Goal: Information Seeking & Learning: Learn about a topic

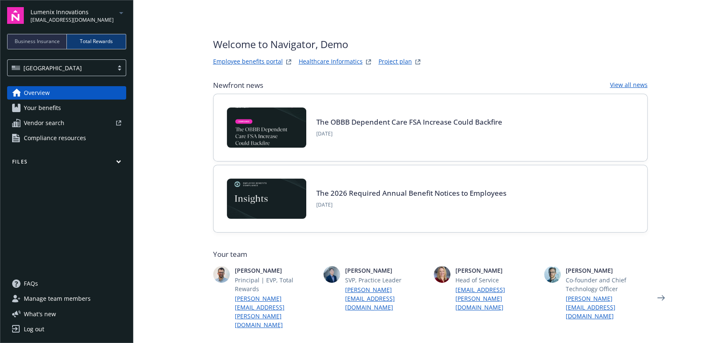
click at [58, 18] on span "[EMAIL_ADDRESS][DOMAIN_NAME]" at bounding box center [72, 20] width 83 height 8
click at [74, 68] on span "NewComp Systems Inc." at bounding box center [67, 67] width 67 height 17
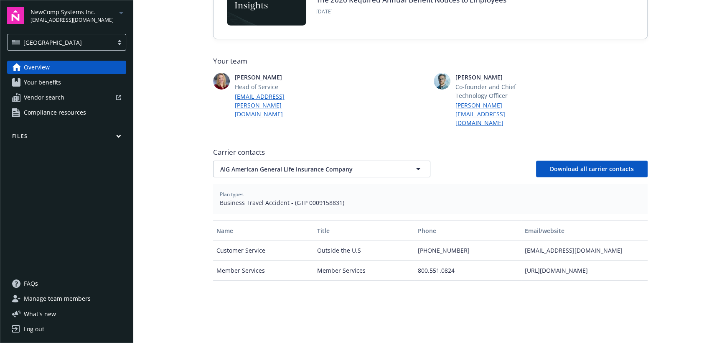
scroll to position [195, 0]
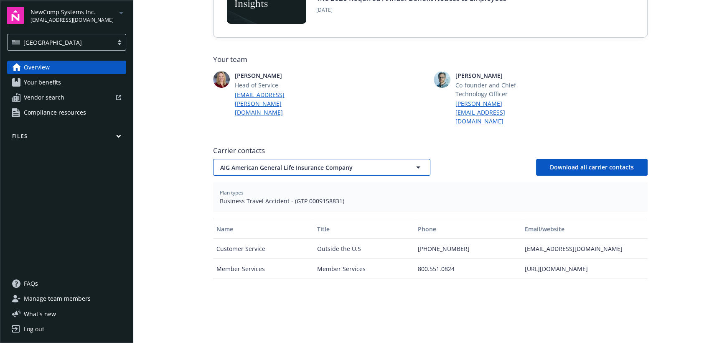
click at [370, 163] on span "AIG American General Life Insurance Company" at bounding box center [307, 167] width 174 height 9
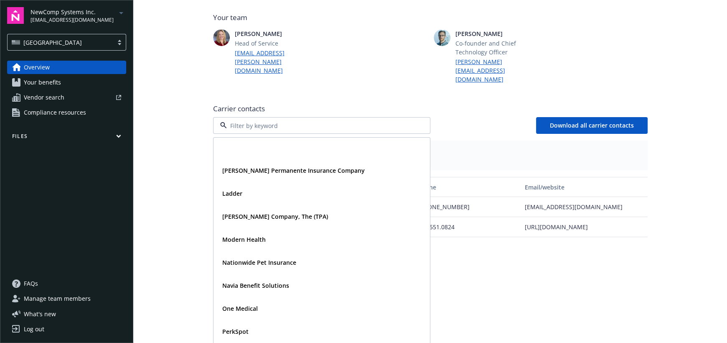
scroll to position [297, 0]
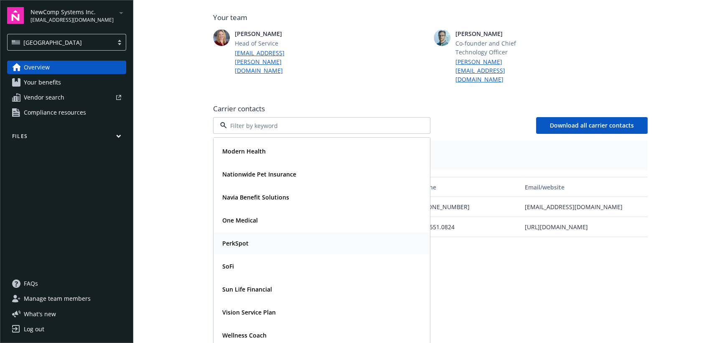
click at [318, 237] on div "PerkSpot" at bounding box center [322, 243] width 206 height 12
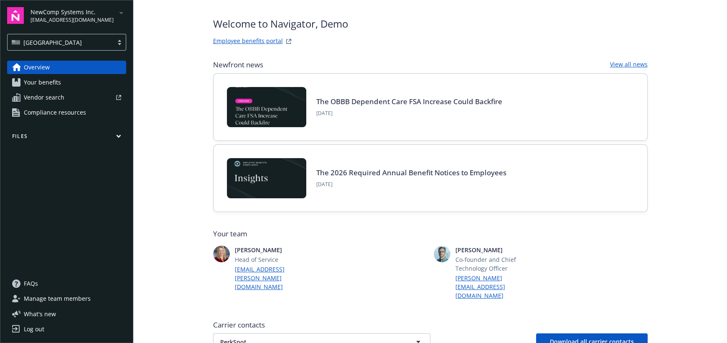
scroll to position [0, 0]
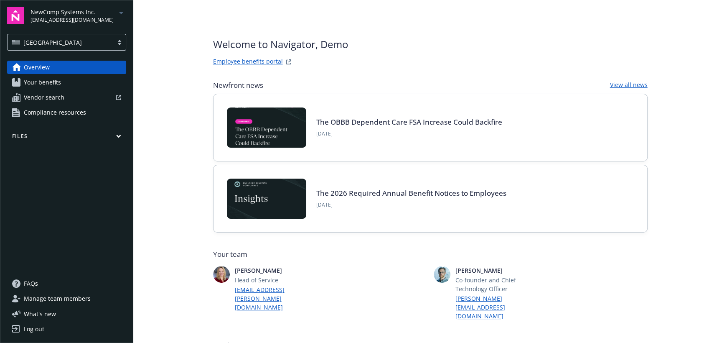
click at [53, 46] on div "[GEOGRAPHIC_DATA]" at bounding box center [61, 42] width 106 height 10
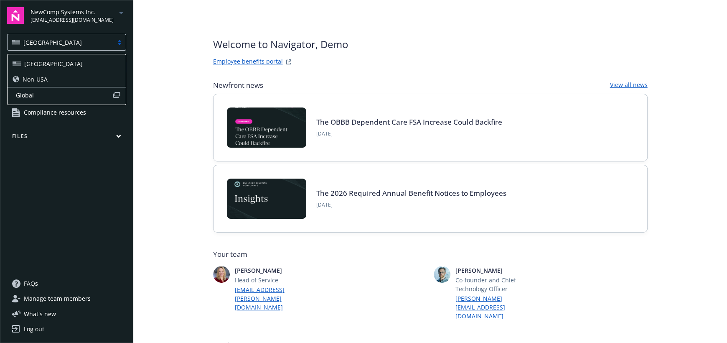
click at [46, 82] on span "Non-USA" at bounding box center [35, 79] width 25 height 9
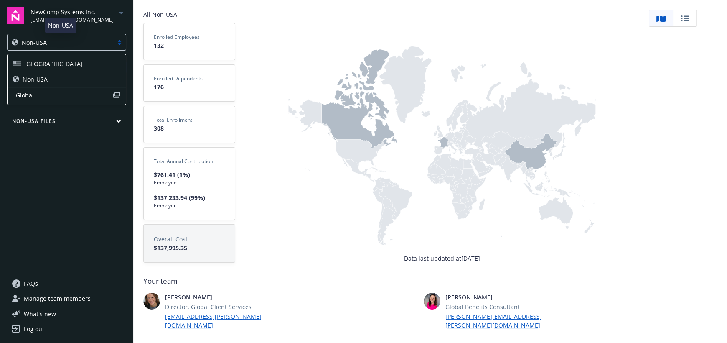
click at [69, 43] on div "Non-USA" at bounding box center [60, 42] width 97 height 9
click at [69, 80] on div "Non-USA" at bounding box center [67, 79] width 108 height 9
click at [54, 44] on div "Non-USA" at bounding box center [60, 42] width 97 height 9
click at [54, 63] on div "[GEOGRAPHIC_DATA]" at bounding box center [67, 63] width 108 height 9
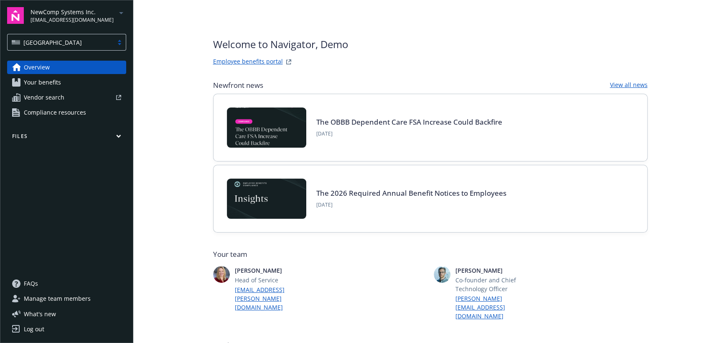
click at [53, 80] on span "Your benefits" at bounding box center [42, 82] width 37 height 13
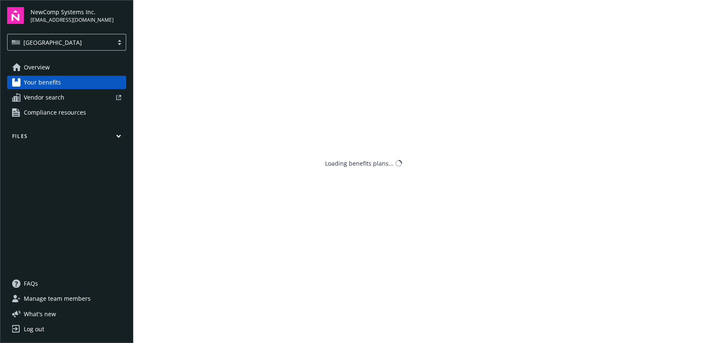
click at [54, 82] on span "Your benefits" at bounding box center [42, 82] width 37 height 13
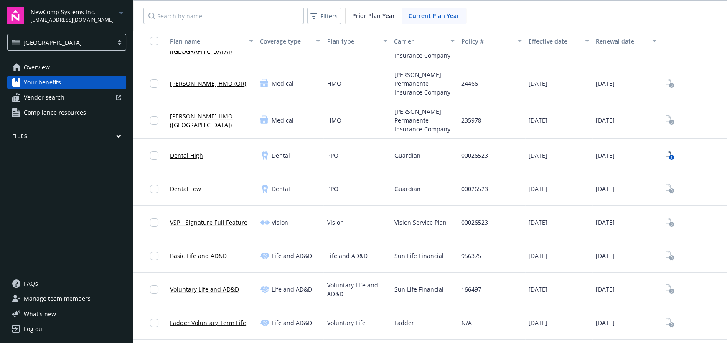
scroll to position [209, 0]
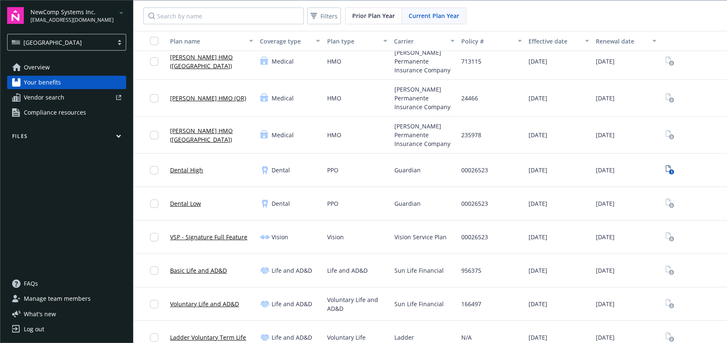
click at [216, 128] on link "[PERSON_NAME] HMO ([GEOGRAPHIC_DATA])" at bounding box center [211, 135] width 83 height 18
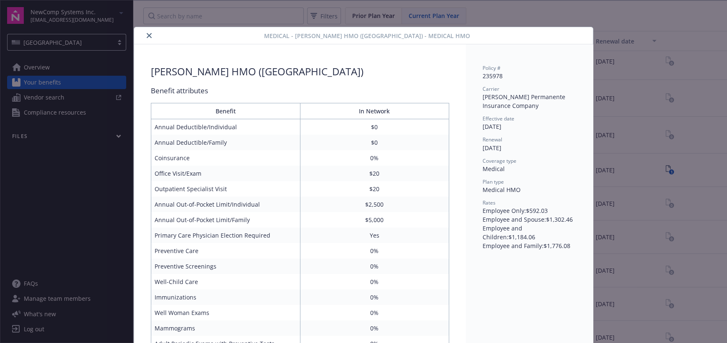
click at [147, 36] on icon "close" at bounding box center [149, 35] width 5 height 5
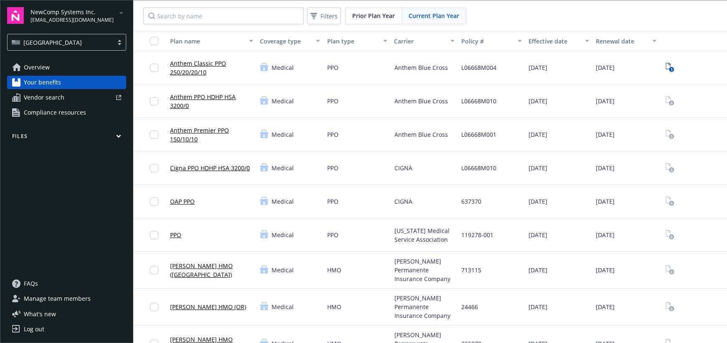
click at [364, 21] on div "Prior Plan Year" at bounding box center [374, 16] width 56 height 16
click at [321, 18] on span "Filters" at bounding box center [329, 16] width 17 height 9
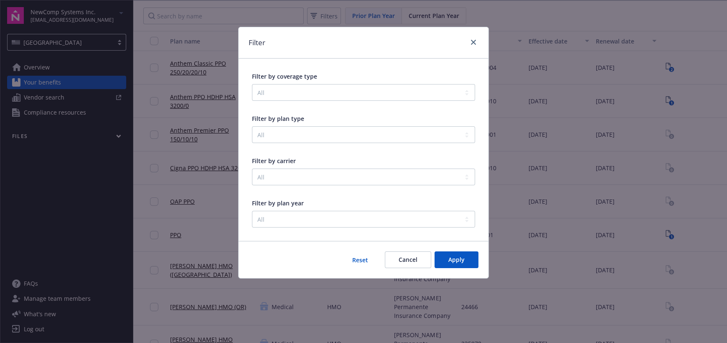
click at [477, 45] on div at bounding box center [471, 42] width 13 height 11
click at [474, 43] on icon "close" at bounding box center [473, 42] width 5 height 5
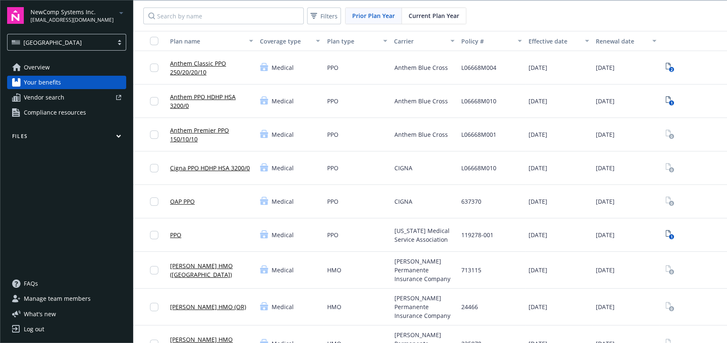
click at [69, 98] on div at bounding box center [95, 97] width 54 height 5
click at [57, 114] on span "Compliance resources" at bounding box center [55, 112] width 62 height 13
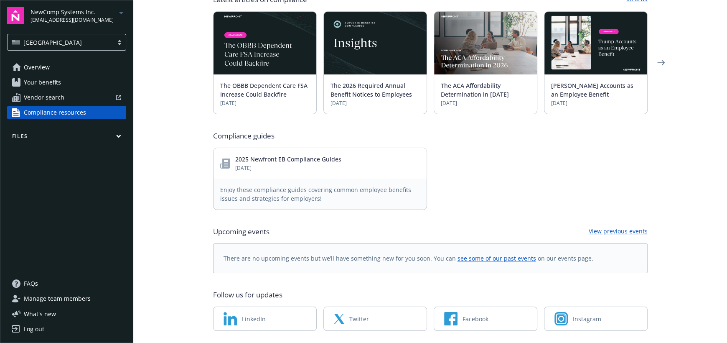
scroll to position [308, 0]
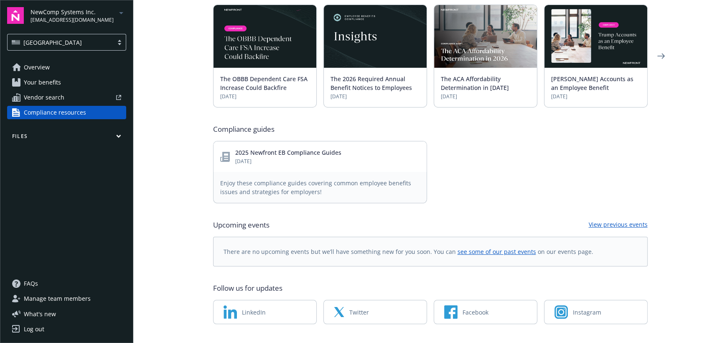
click at [102, 136] on button "Files" at bounding box center [66, 138] width 119 height 10
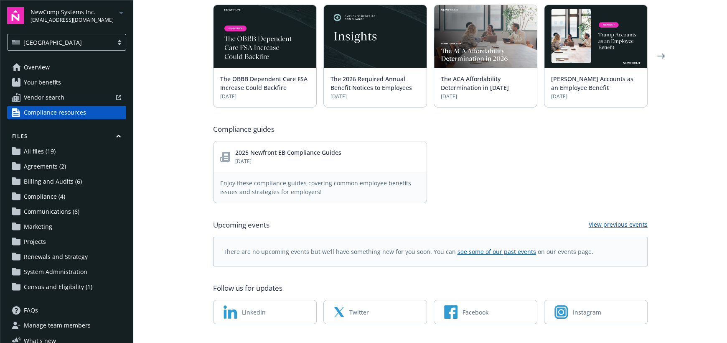
scroll to position [27, 0]
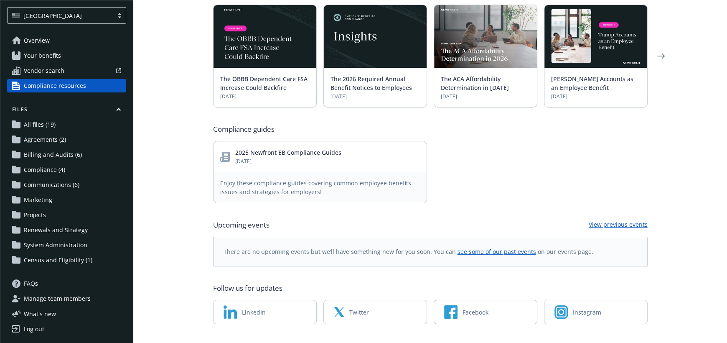
click at [63, 186] on span "Communications (6)" at bounding box center [52, 184] width 56 height 13
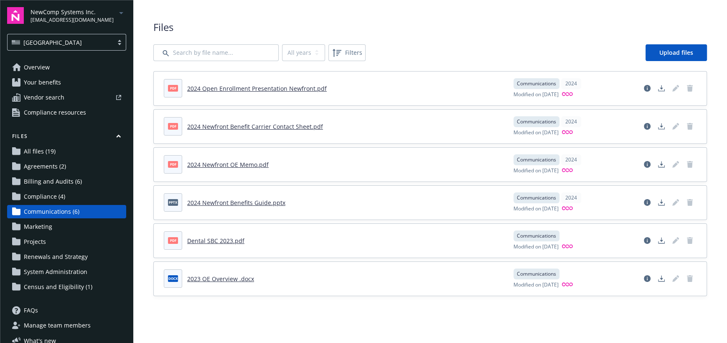
click at [56, 256] on span "Renewals and Strategy" at bounding box center [56, 256] width 64 height 13
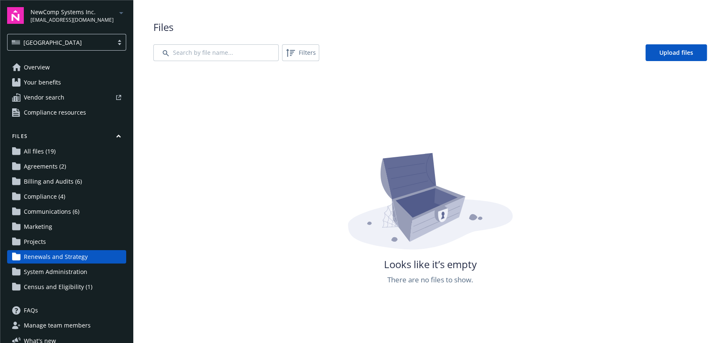
click at [59, 273] on span "System Administration" at bounding box center [56, 271] width 64 height 13
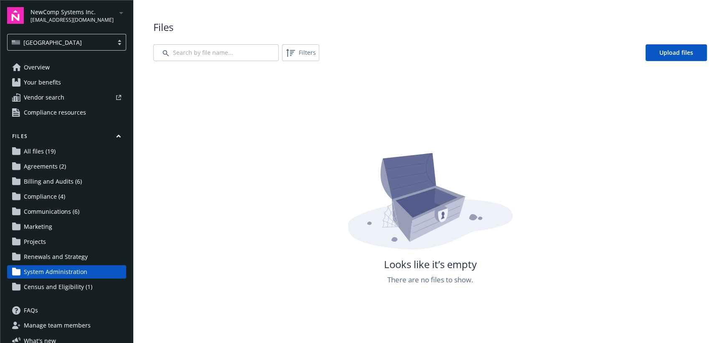
click at [72, 288] on span "Census and Eligibility (1)" at bounding box center [58, 286] width 69 height 13
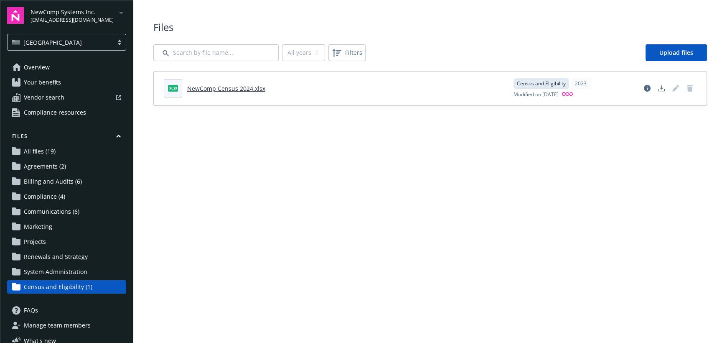
click at [46, 150] on span "All files (19)" at bounding box center [40, 151] width 32 height 13
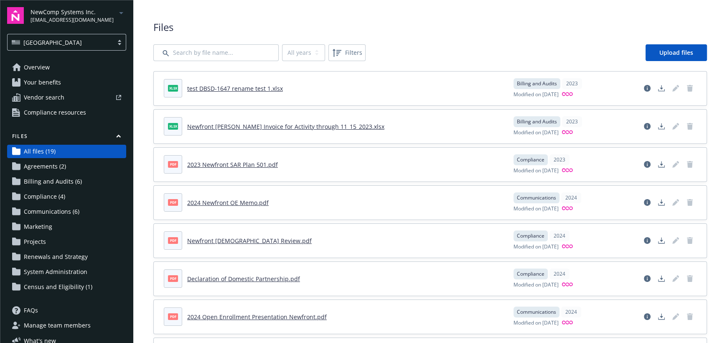
click at [51, 163] on span "Agreements (2)" at bounding box center [45, 166] width 42 height 13
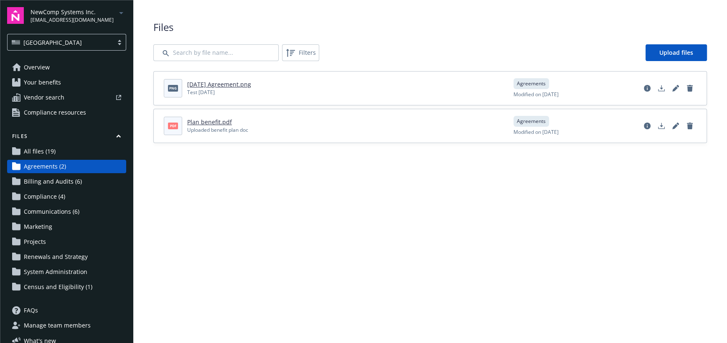
click at [60, 182] on span "Billing and Audits (6)" at bounding box center [53, 181] width 58 height 13
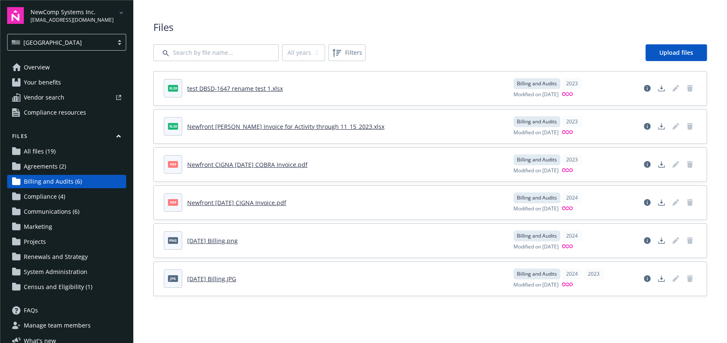
click at [64, 195] on span "Compliance (4)" at bounding box center [44, 196] width 41 height 13
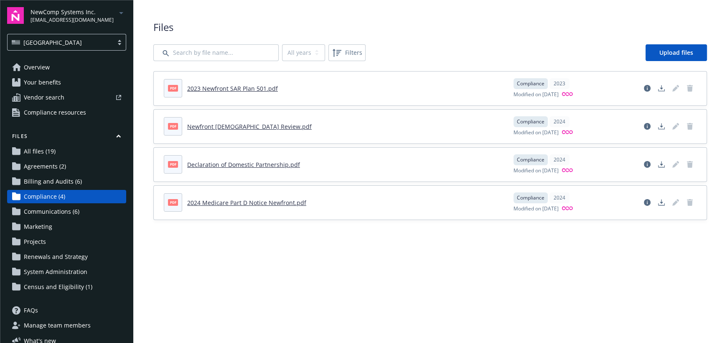
click at [58, 18] on span "[EMAIL_ADDRESS][DOMAIN_NAME]" at bounding box center [72, 20] width 83 height 8
click at [76, 49] on span "Lumenix Innovations" at bounding box center [67, 49] width 67 height 17
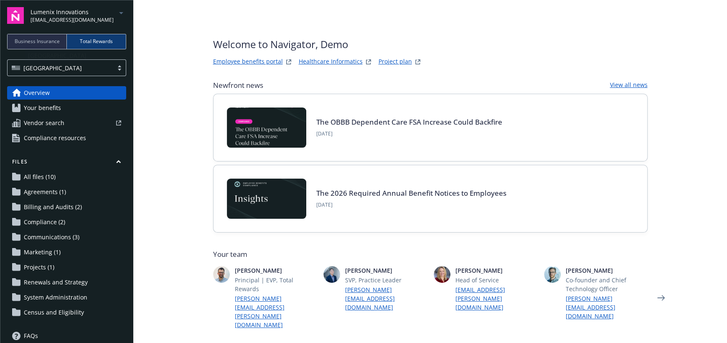
click at [52, 43] on body "Lumenix Innovations [EMAIL_ADDRESS][DOMAIN_NAME] Business Insurance Total Rewar…" at bounding box center [363, 202] width 727 height 405
click at [49, 41] on span "Business Insurance" at bounding box center [37, 42] width 45 height 8
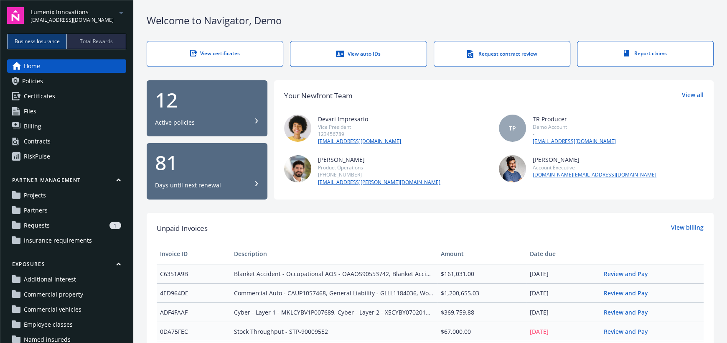
click at [76, 91] on link "Certificates" at bounding box center [66, 95] width 119 height 13
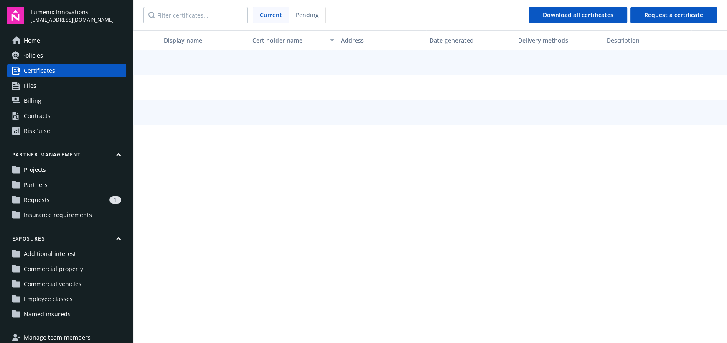
click at [47, 93] on div "Home Policies Certificates Files Billing Contracts RiskPulse" at bounding box center [66, 86] width 119 height 104
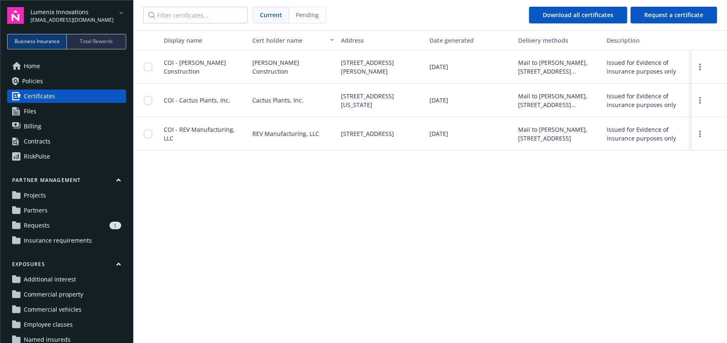
click at [76, 126] on link "Billing" at bounding box center [66, 126] width 119 height 13
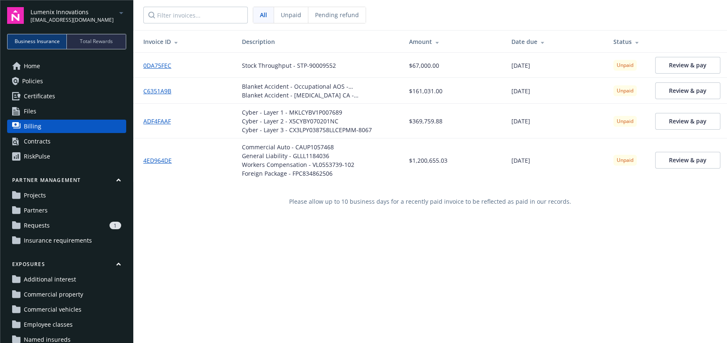
click at [74, 138] on link "Contracts" at bounding box center [66, 141] width 119 height 13
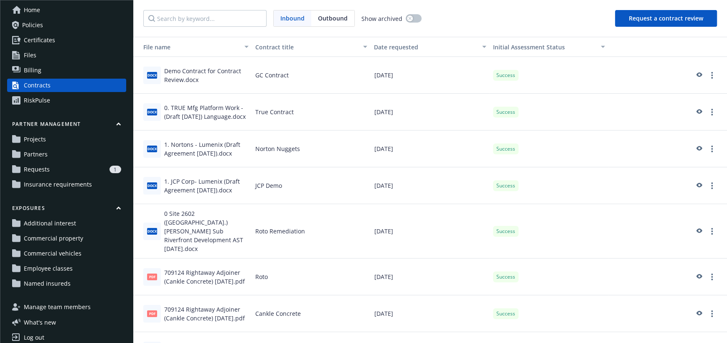
scroll to position [64, 0]
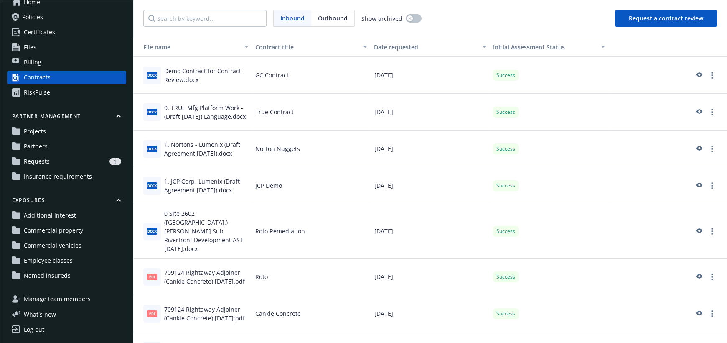
click at [48, 94] on div "RiskPulse" at bounding box center [37, 92] width 26 height 13
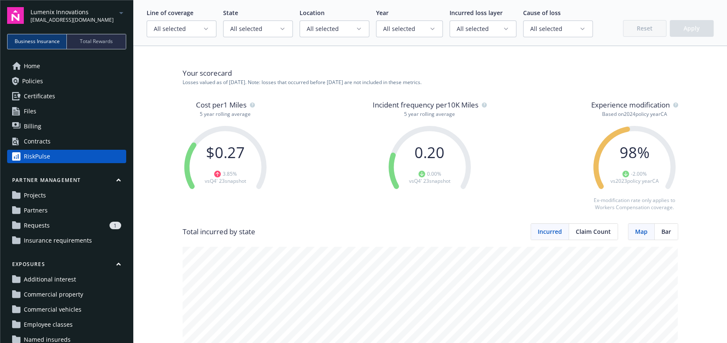
click at [549, 230] on span "Incurred" at bounding box center [550, 231] width 24 height 9
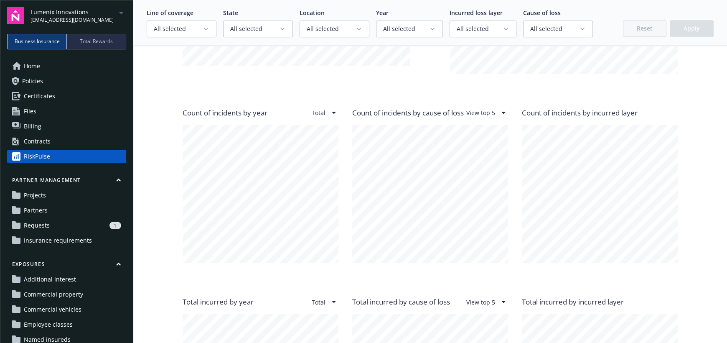
scroll to position [585, 0]
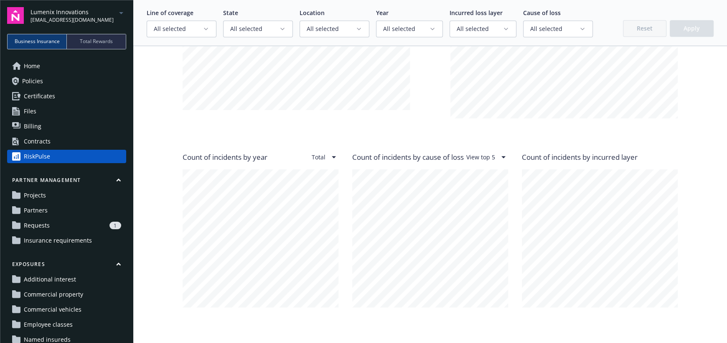
click at [71, 126] on link "Billing" at bounding box center [66, 126] width 119 height 13
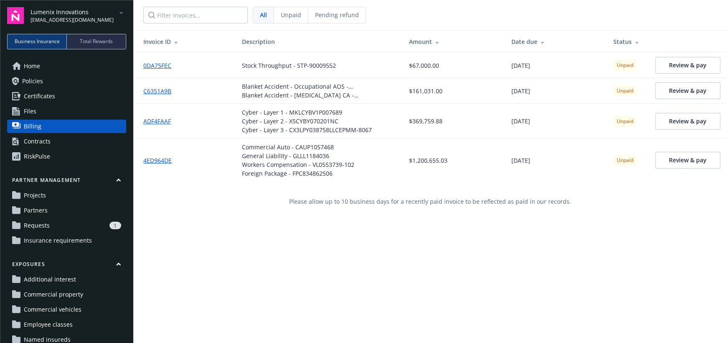
click at [91, 45] on span "Total Rewards" at bounding box center [96, 42] width 33 height 8
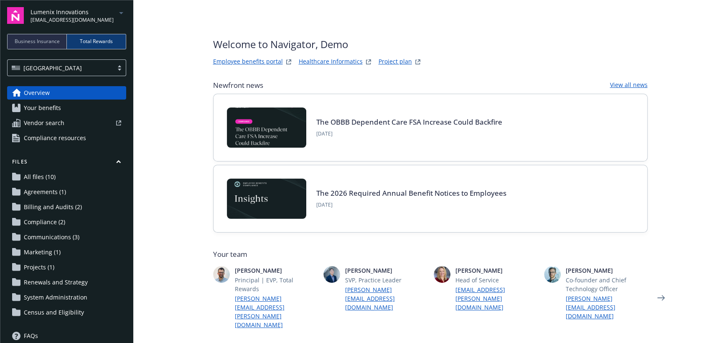
click at [262, 60] on link "Employee benefits portal" at bounding box center [248, 62] width 70 height 10
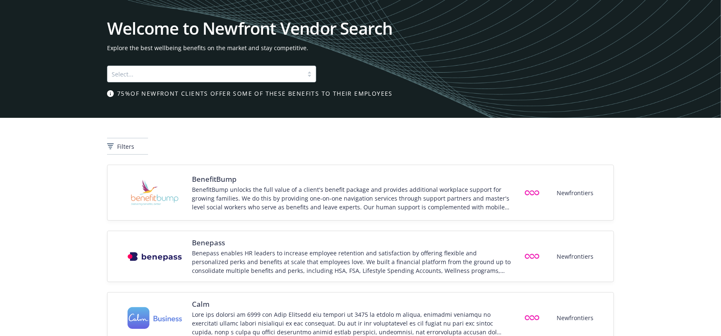
click at [359, 198] on div "BenefitBump unlocks the full value of a client's benefit package and provides a…" at bounding box center [352, 198] width 321 height 26
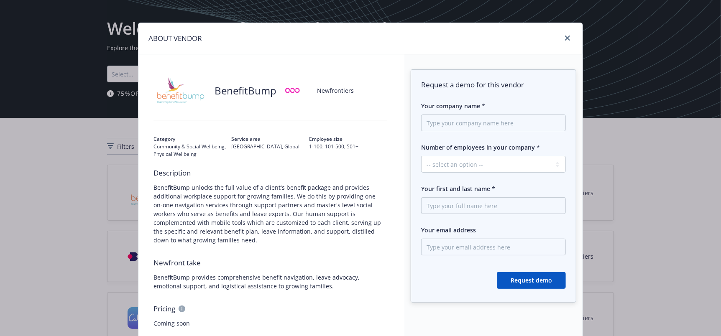
scroll to position [68, 0]
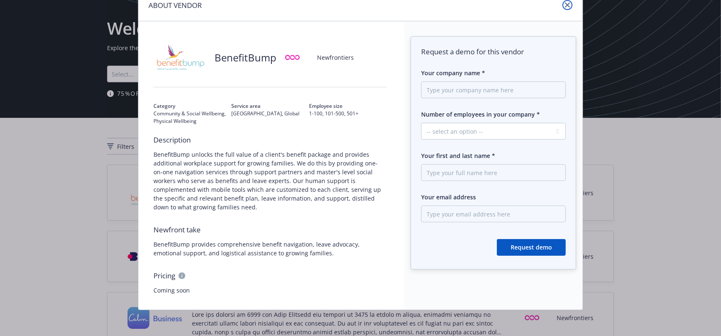
click at [563, 8] on link "close" at bounding box center [567, 5] width 10 height 10
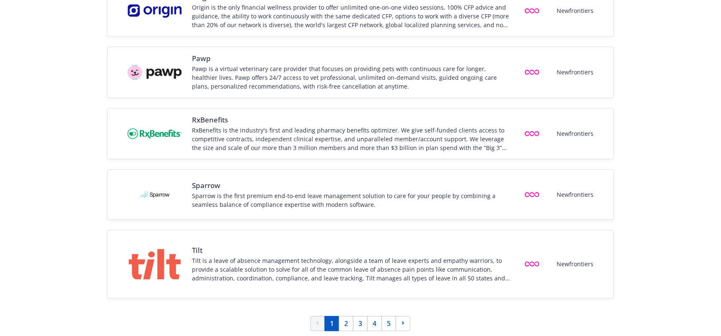
scroll to position [0, 0]
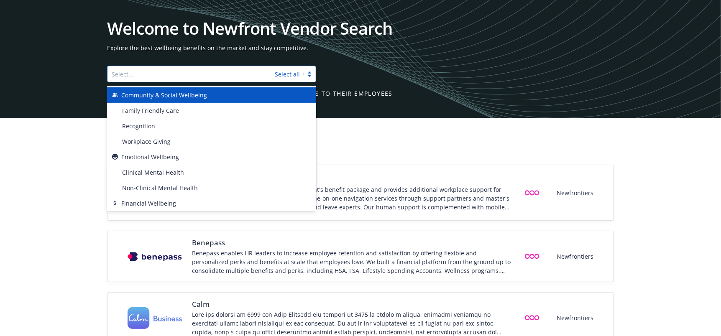
click at [167, 77] on div at bounding box center [191, 74] width 159 height 10
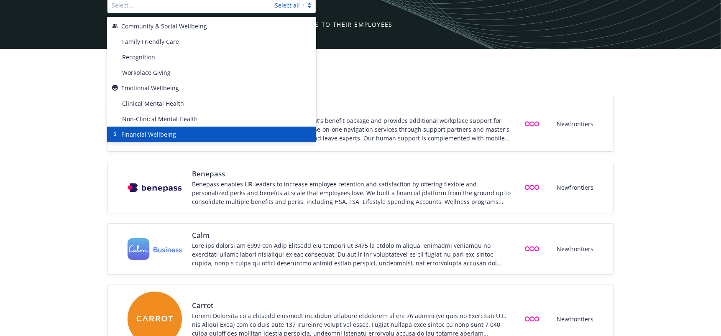
scroll to position [84, 0]
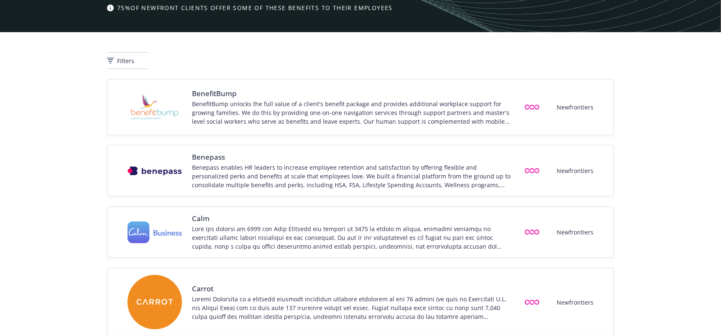
scroll to position [82, 0]
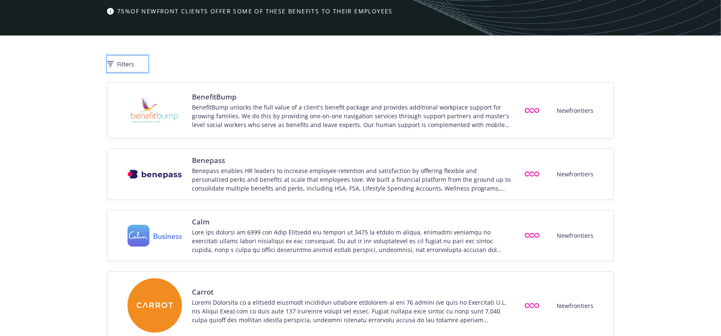
click at [134, 67] on span "Filters" at bounding box center [125, 64] width 17 height 9
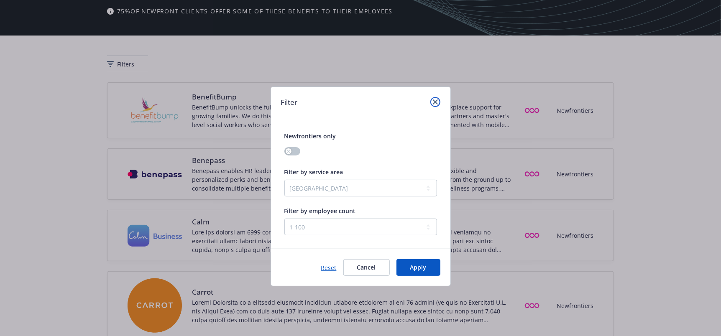
click at [435, 102] on icon "close" at bounding box center [435, 101] width 5 height 5
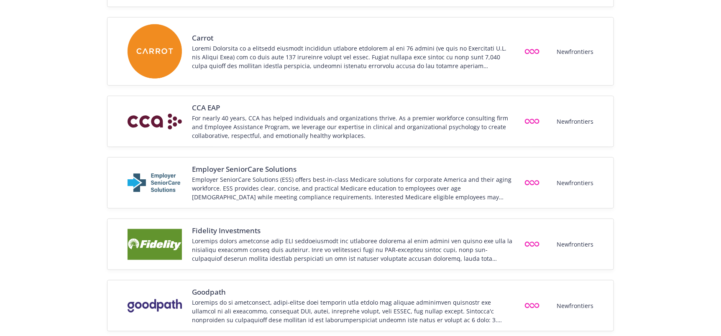
scroll to position [0, 0]
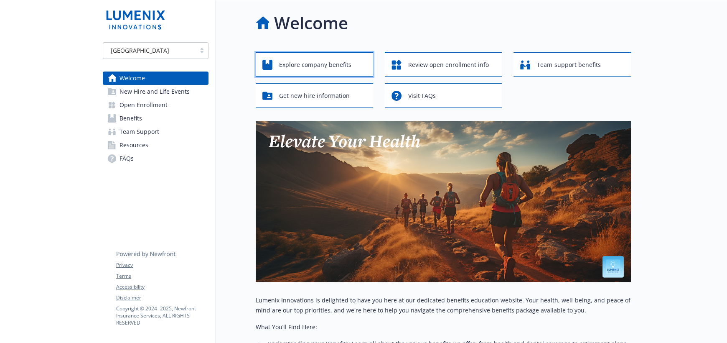
click at [347, 61] on span "Explore company benefits" at bounding box center [315, 65] width 72 height 16
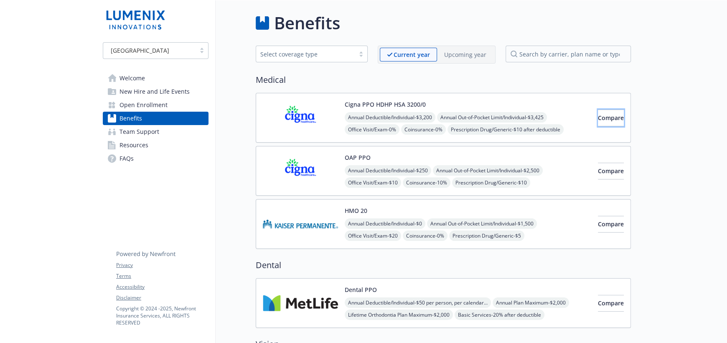
click at [601, 121] on span "Compare" at bounding box center [611, 118] width 26 height 8
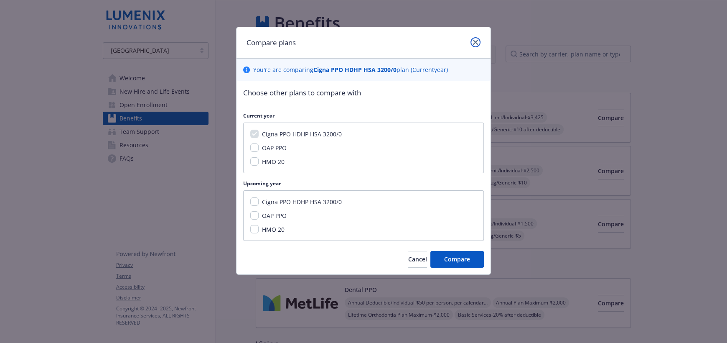
click at [474, 45] on link "close" at bounding box center [476, 42] width 10 height 10
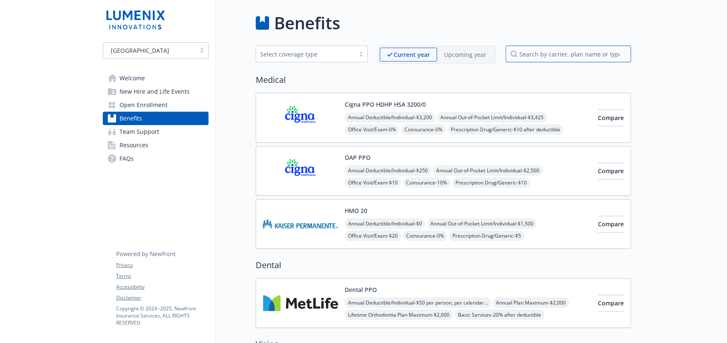
click at [594, 54] on input "search by carrier, plan name or type" at bounding box center [568, 54] width 125 height 17
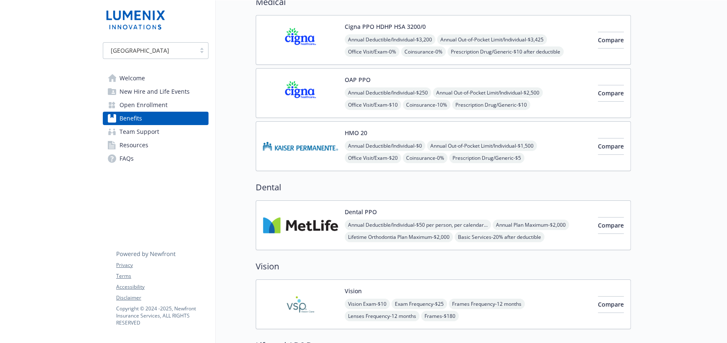
scroll to position [84, 0]
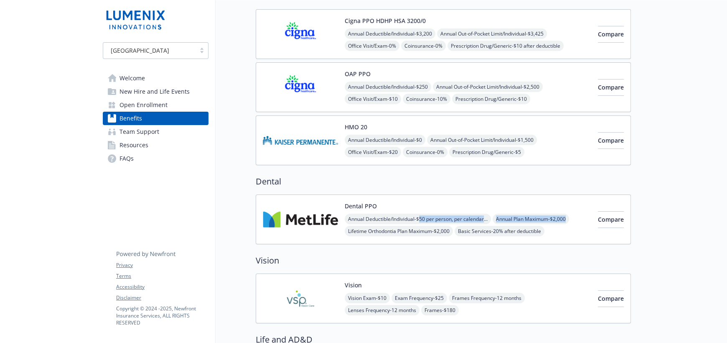
drag, startPoint x: 423, startPoint y: 223, endPoint x: 424, endPoint y: 227, distance: 4.3
click at [424, 227] on div "Annual Deductible/Individual - $50 per person, per calendar year Annual Plan Ma…" at bounding box center [468, 231] width 247 height 35
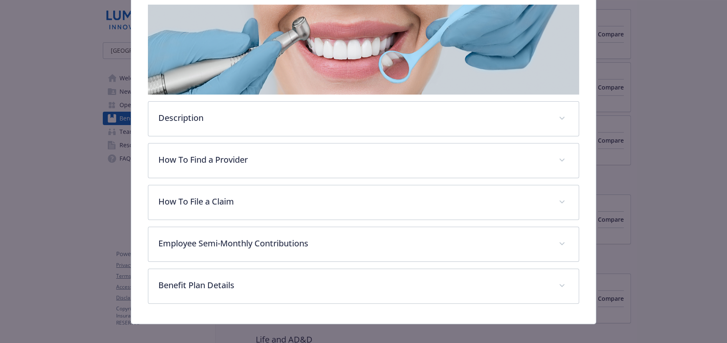
scroll to position [143, 0]
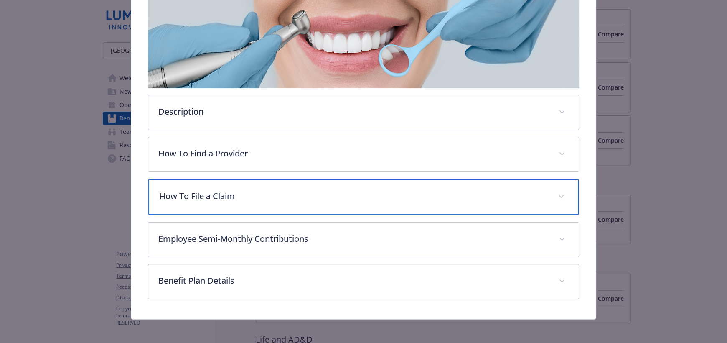
click at [230, 190] on p "How To File a Claim" at bounding box center [353, 196] width 389 height 13
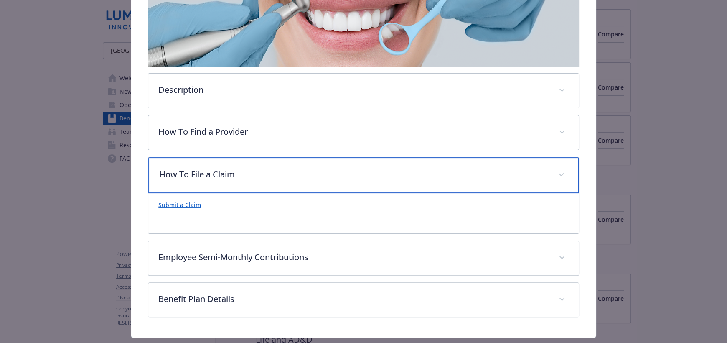
scroll to position [184, 0]
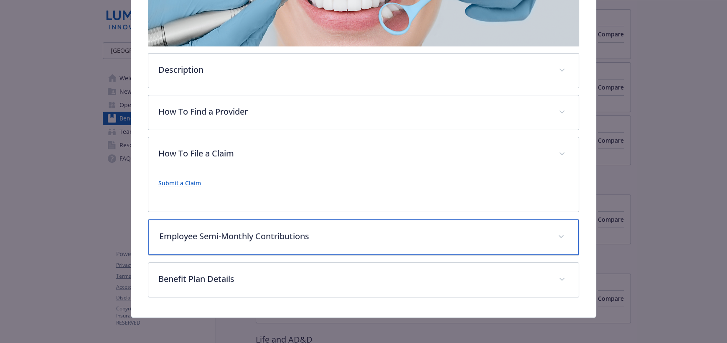
click at [305, 238] on p "Employee Semi-Monthly Contributions" at bounding box center [353, 236] width 389 height 13
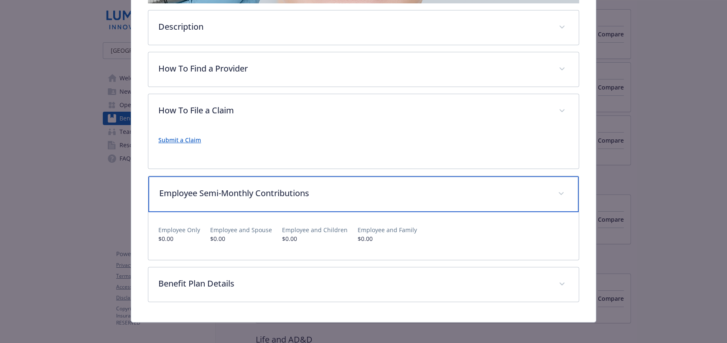
scroll to position [232, 0]
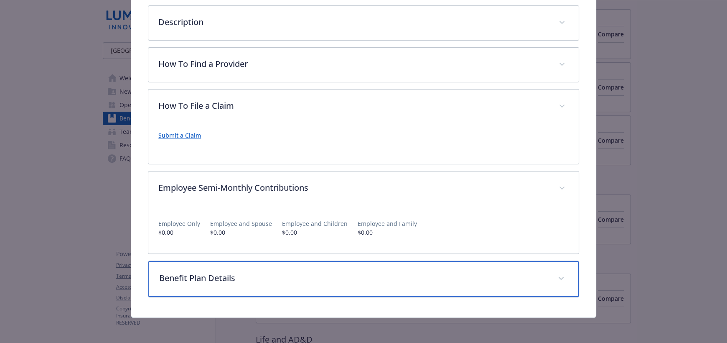
click at [488, 283] on div "Benefit Plan Details" at bounding box center [363, 279] width 431 height 36
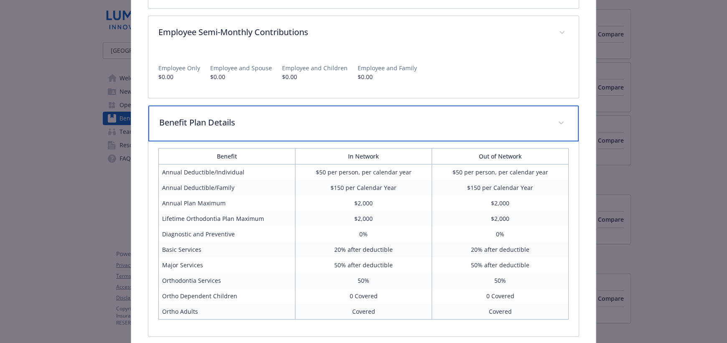
scroll to position [426, 0]
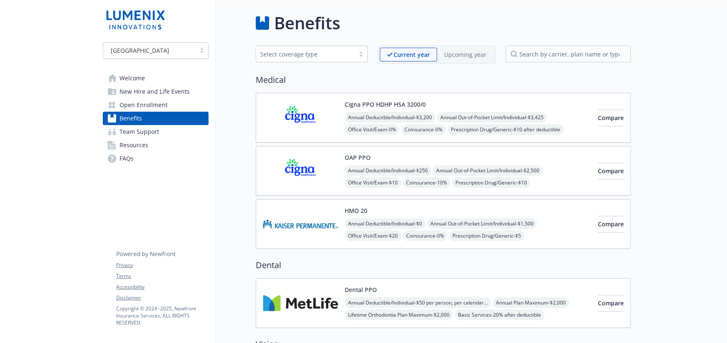
click at [169, 91] on span "New Hire and Life Events" at bounding box center [155, 91] width 70 height 13
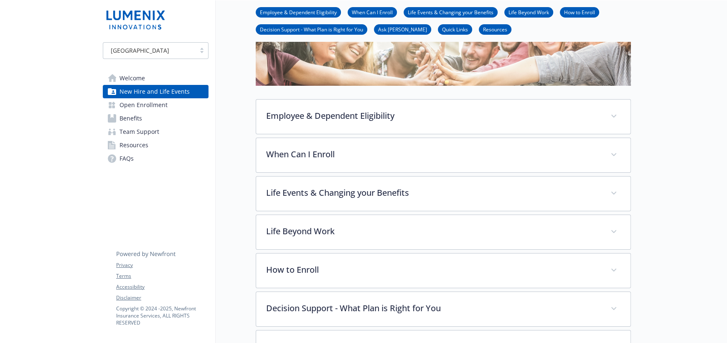
scroll to position [84, 0]
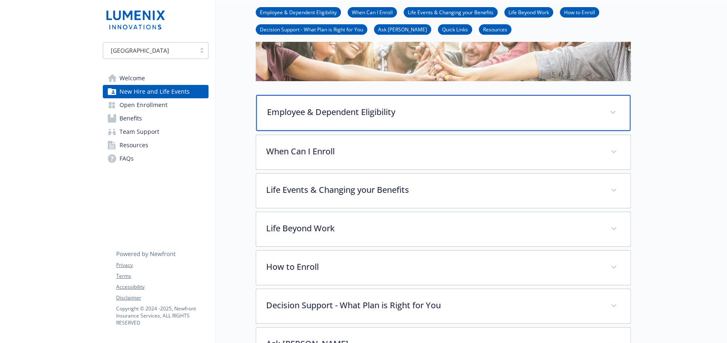
click at [533, 108] on p "Employee & Dependent Eligibility" at bounding box center [433, 112] width 333 height 13
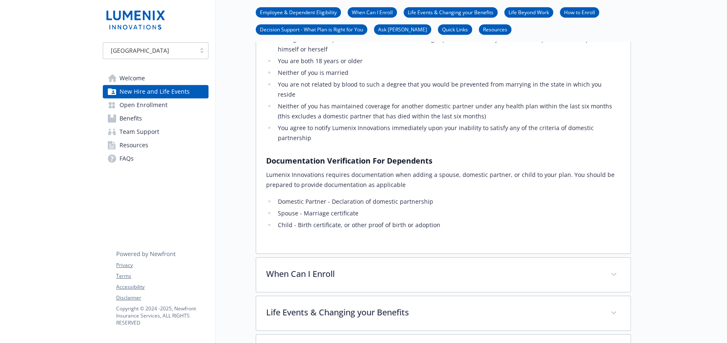
scroll to position [627, 0]
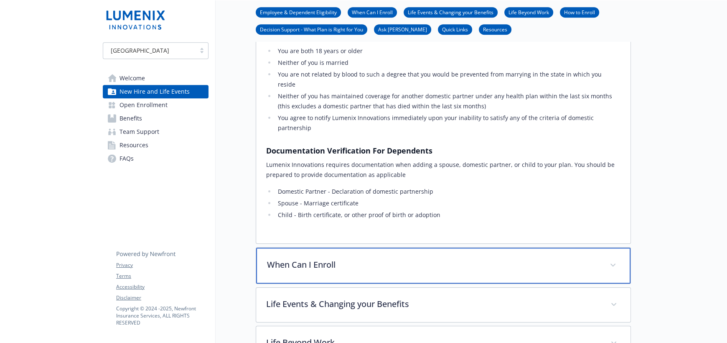
click at [578, 247] on div "When Can I Enroll" at bounding box center [443, 265] width 375 height 36
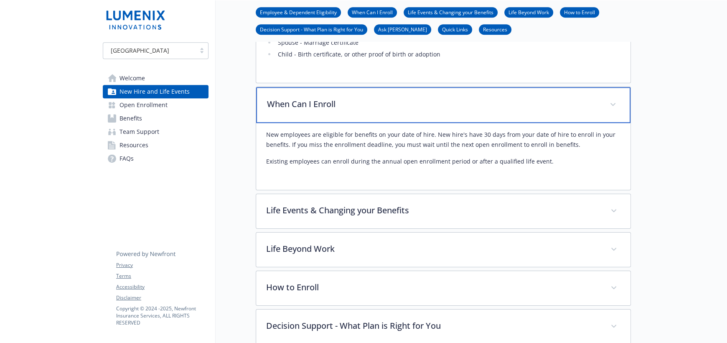
scroll to position [794, 0]
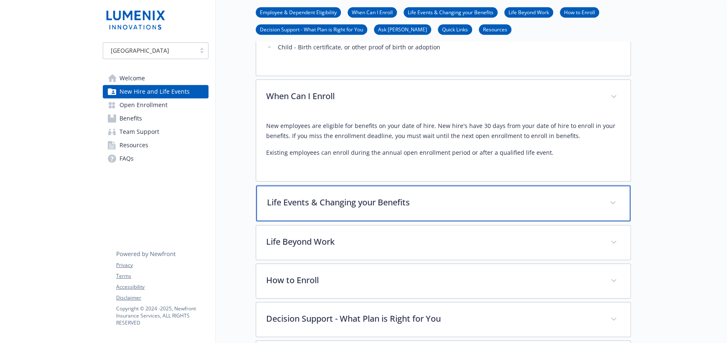
click at [456, 196] on p "Life Events & Changing your Benefits" at bounding box center [433, 202] width 333 height 13
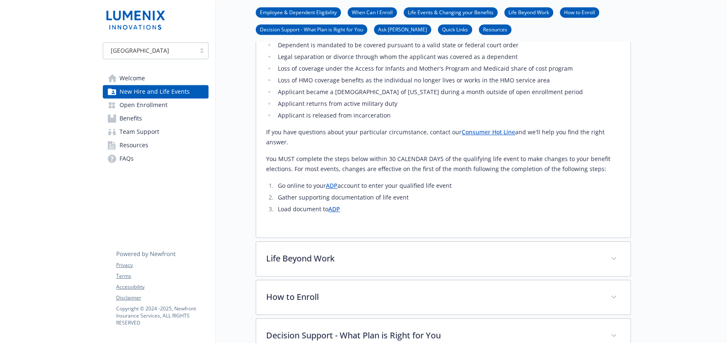
scroll to position [1379, 0]
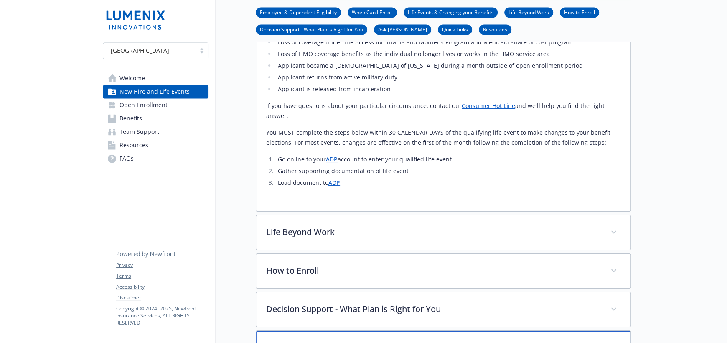
click at [505, 342] on p "Ask Benji" at bounding box center [433, 348] width 333 height 13
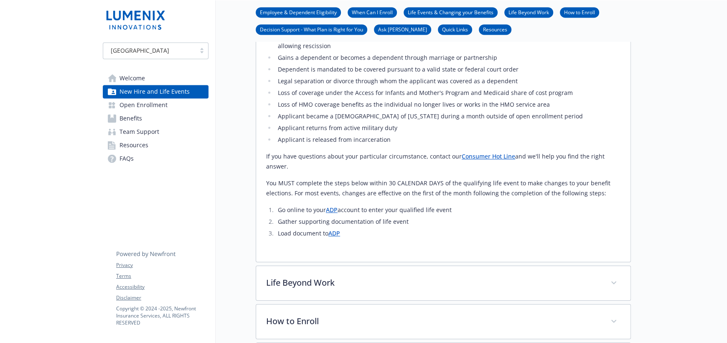
scroll to position [1320, 0]
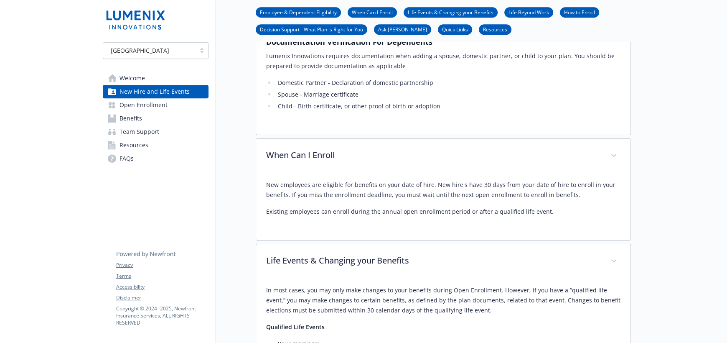
scroll to position [693, 0]
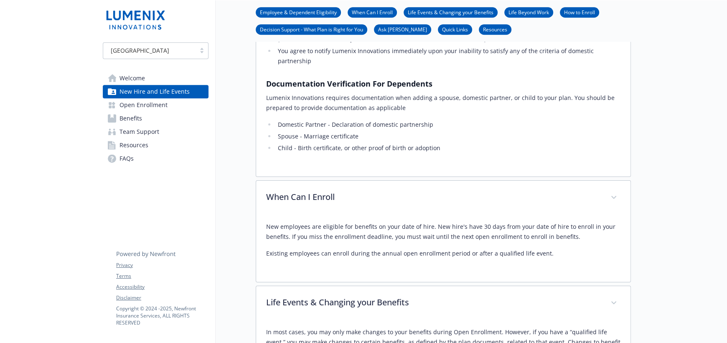
click at [148, 105] on span "Open Enrollment" at bounding box center [144, 104] width 48 height 13
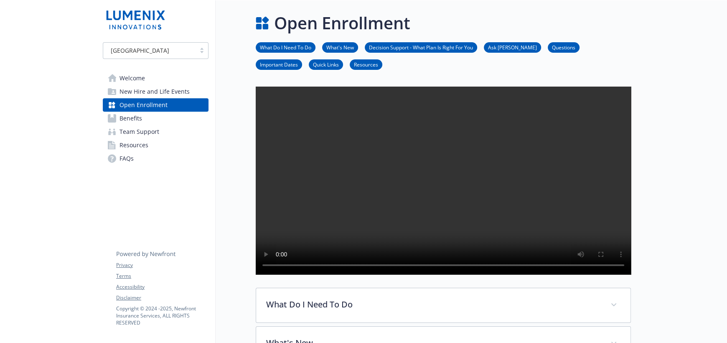
click at [162, 129] on link "Team Support" at bounding box center [156, 131] width 106 height 13
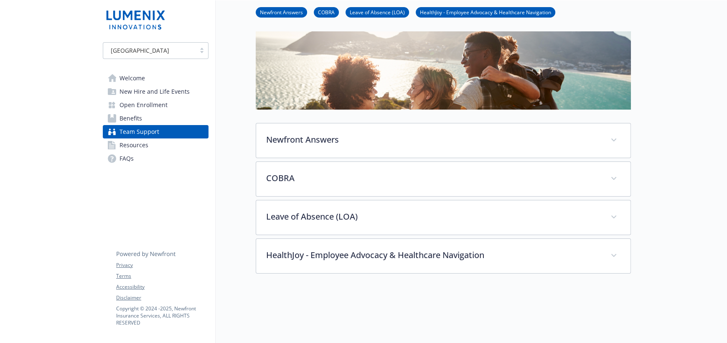
scroll to position [84, 0]
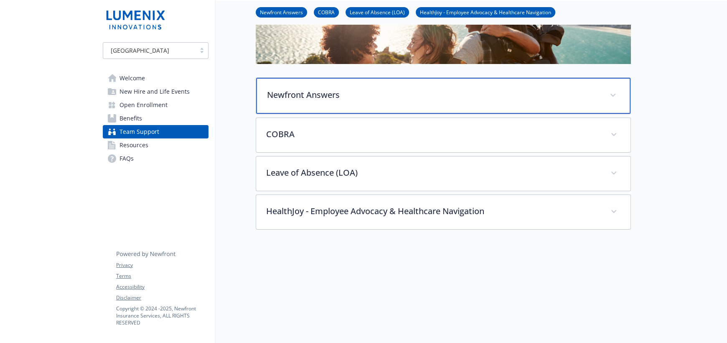
click at [582, 90] on p "Newfront Answers" at bounding box center [433, 95] width 333 height 13
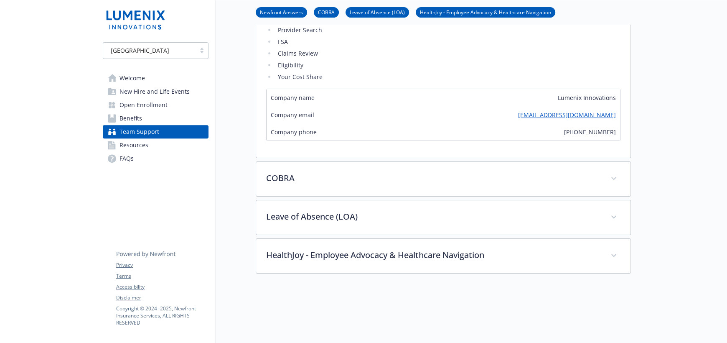
scroll to position [293, 0]
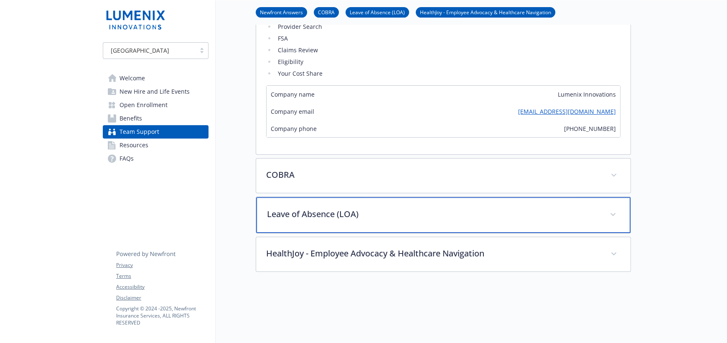
click at [507, 217] on p "Leave of Absence (LOA)" at bounding box center [433, 214] width 333 height 13
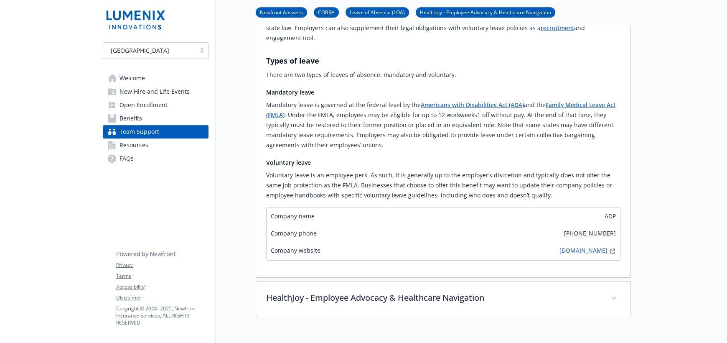
scroll to position [627, 0]
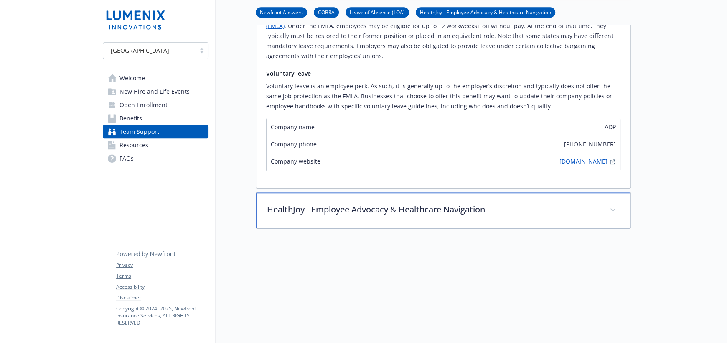
click at [475, 203] on p "HealthJoy - Employee Advocacy & Healthcare Navigation" at bounding box center [433, 209] width 333 height 13
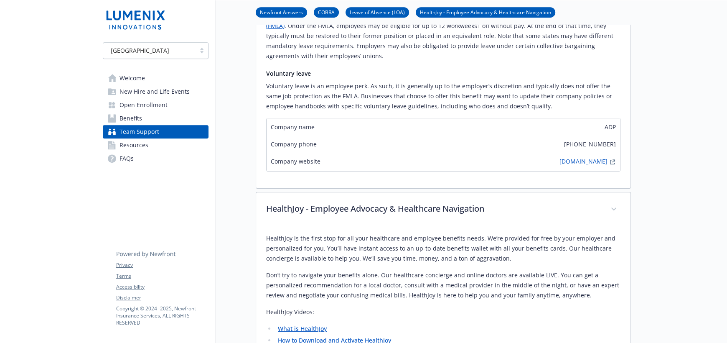
click at [145, 143] on span "Resources" at bounding box center [134, 144] width 29 height 13
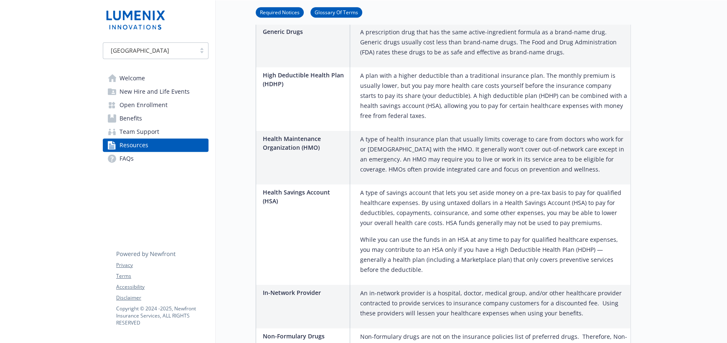
scroll to position [787, 0]
click at [148, 117] on link "Benefits" at bounding box center [156, 118] width 106 height 13
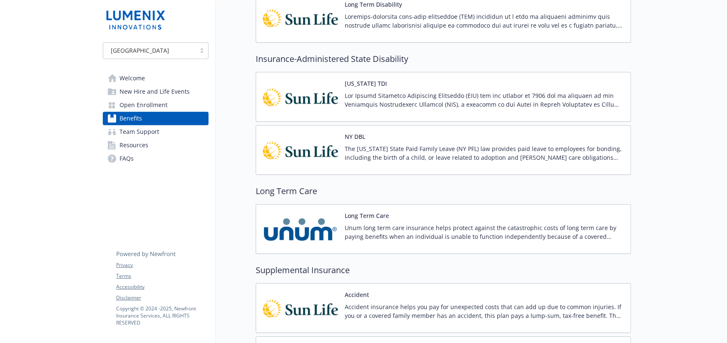
click at [166, 130] on link "Team Support" at bounding box center [156, 131] width 106 height 13
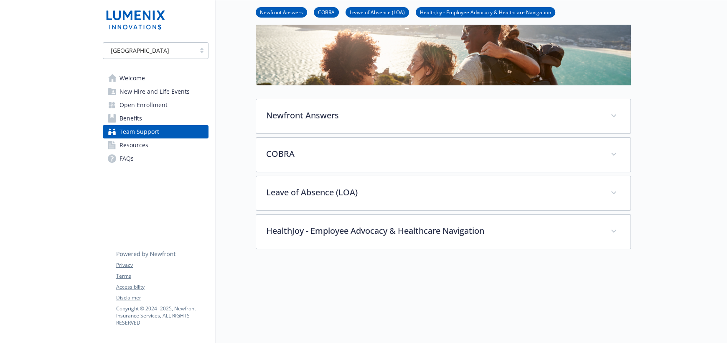
scroll to position [56, 0]
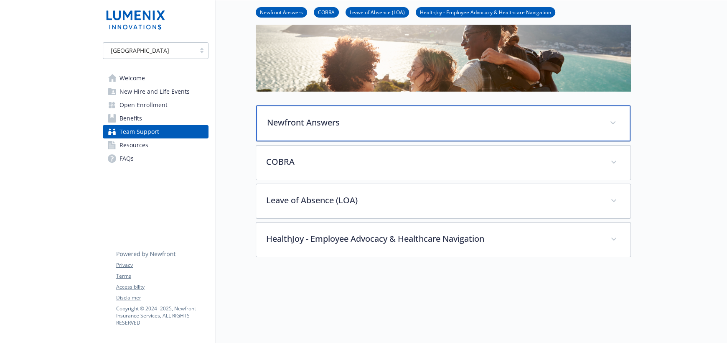
click at [512, 137] on div "Newfront Answers" at bounding box center [443, 123] width 375 height 36
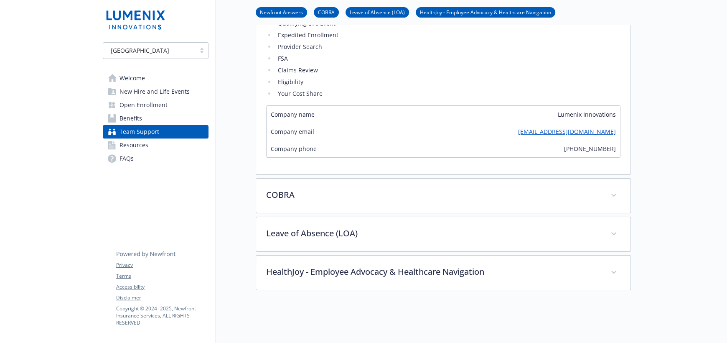
scroll to position [307, 0]
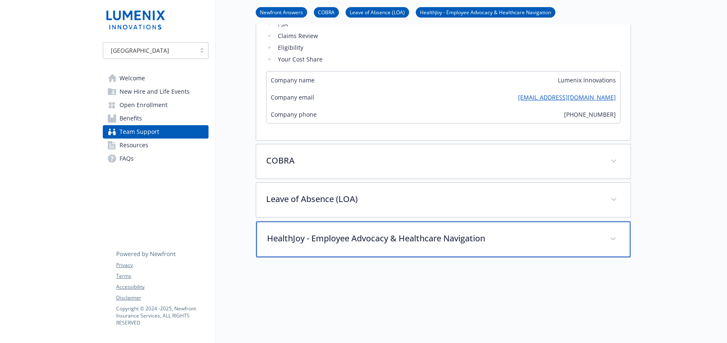
click at [522, 245] on div "HealthJoy - Employee Advocacy & Healthcare Navigation" at bounding box center [443, 239] width 375 height 36
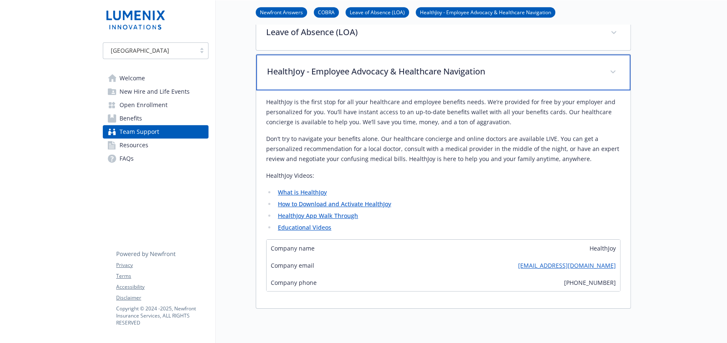
scroll to position [516, 0]
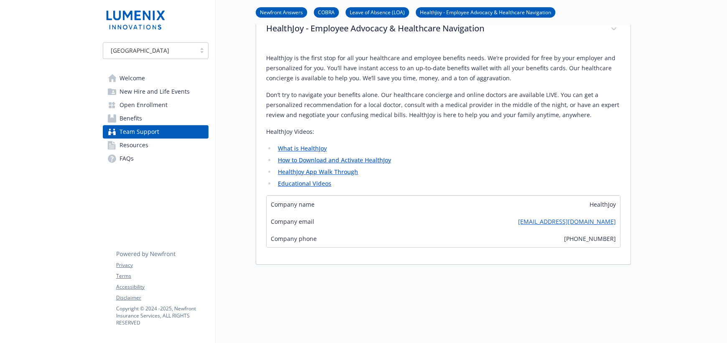
click at [131, 82] on span "Welcome" at bounding box center [132, 77] width 25 height 13
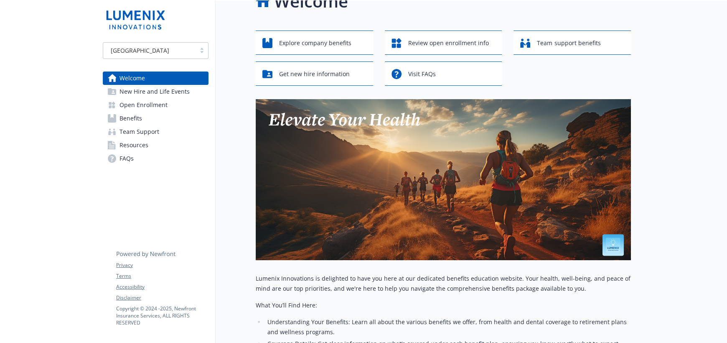
scroll to position [17, 0]
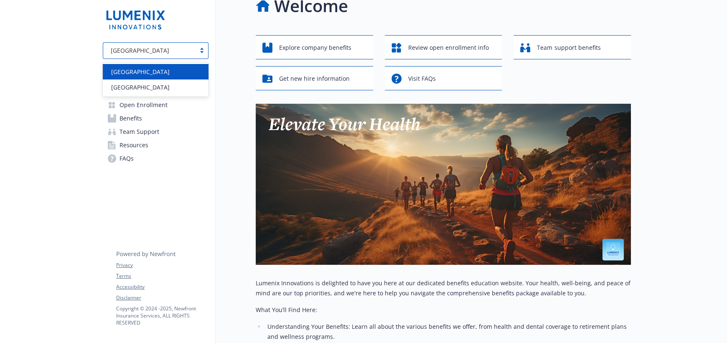
click at [186, 45] on div "[GEOGRAPHIC_DATA]" at bounding box center [149, 50] width 92 height 10
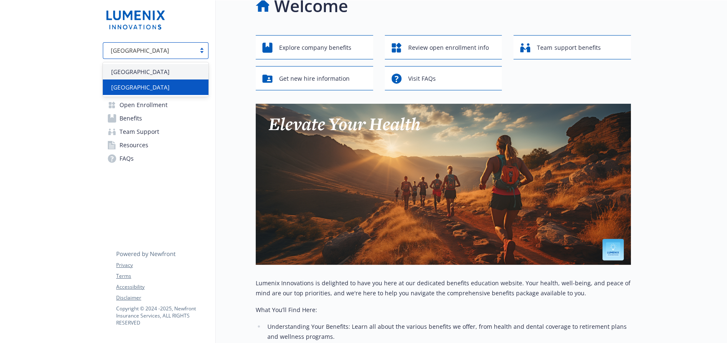
click at [192, 88] on div "Ireland" at bounding box center [156, 87] width 96 height 9
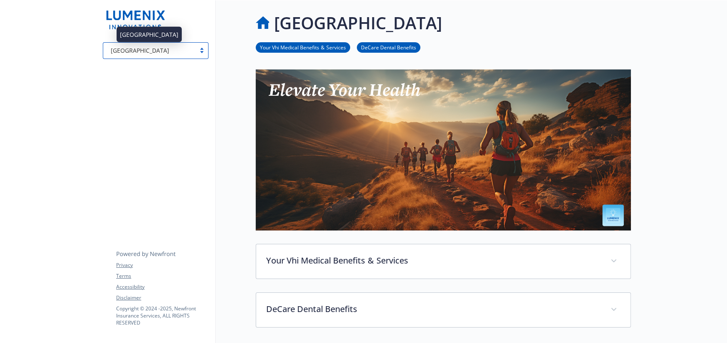
click at [165, 54] on div "Ireland" at bounding box center [149, 50] width 84 height 9
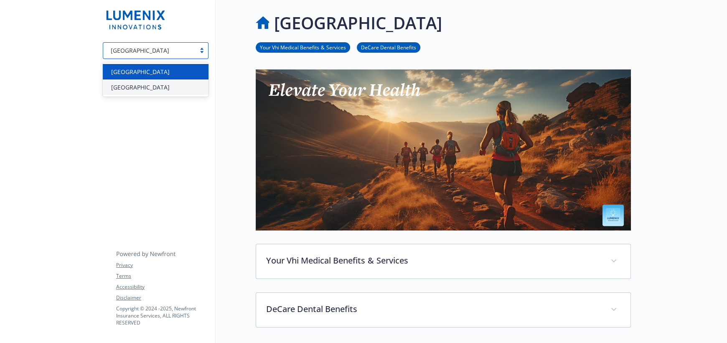
click at [156, 73] on div "[GEOGRAPHIC_DATA]" at bounding box center [156, 71] width 96 height 9
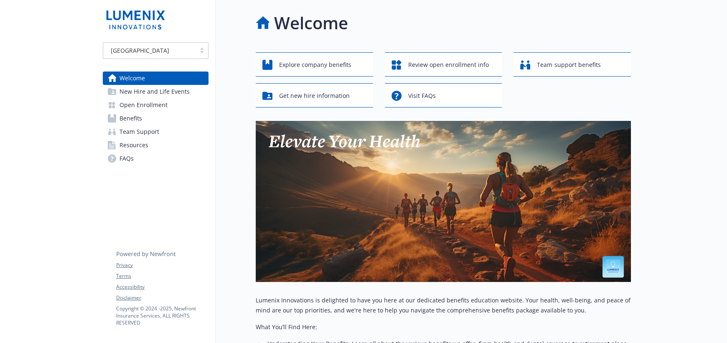
click at [132, 161] on span "FAQs" at bounding box center [127, 158] width 14 height 13
